Goal: Task Accomplishment & Management: Manage account settings

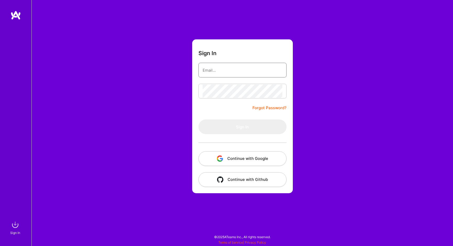
click at [228, 180] on button "Continue with Github" at bounding box center [242, 179] width 88 height 15
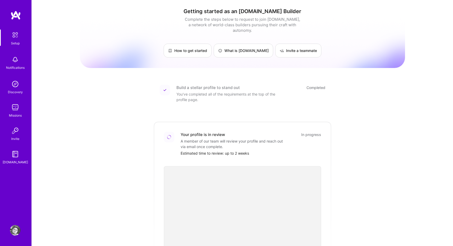
click at [20, 65] on div "Notifications" at bounding box center [15, 68] width 19 height 6
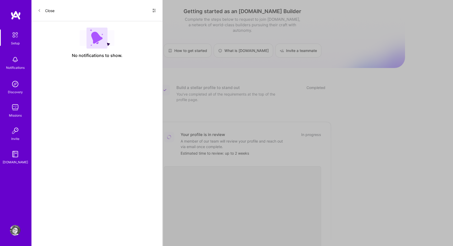
click at [15, 230] on img at bounding box center [15, 230] width 10 height 10
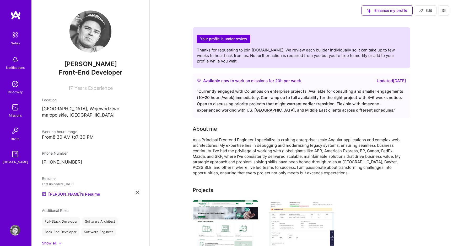
click at [241, 39] on h2 "Your profile is under review" at bounding box center [223, 39] width 53 height 9
